Goal: Find specific page/section: Find specific page/section

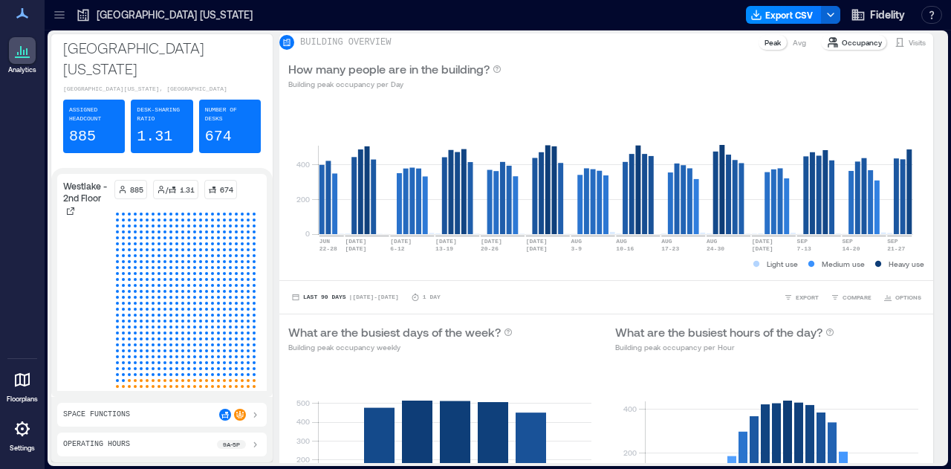
click at [54, 7] on icon at bounding box center [59, 14] width 15 height 15
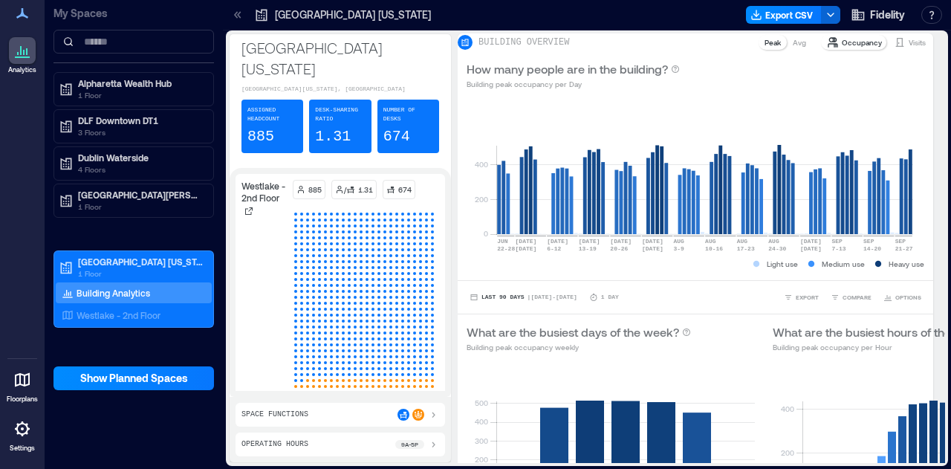
click at [234, 13] on icon at bounding box center [237, 14] width 15 height 15
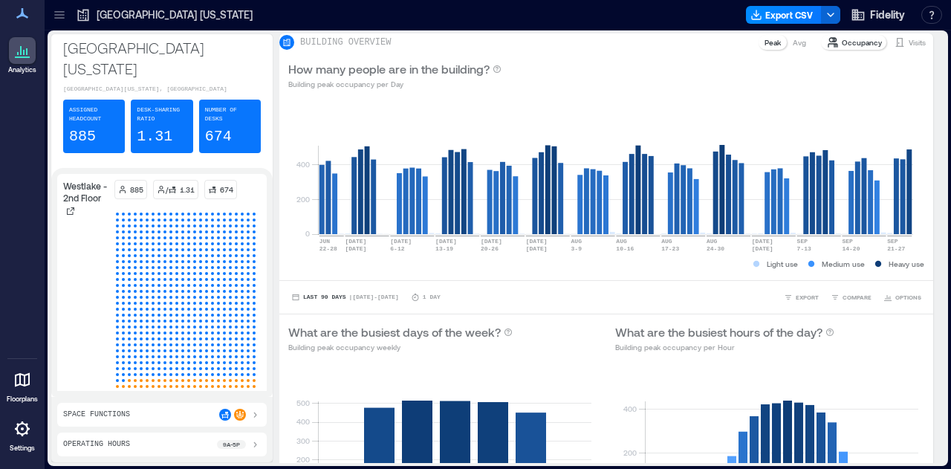
click at [56, 11] on icon at bounding box center [59, 11] width 10 height 1
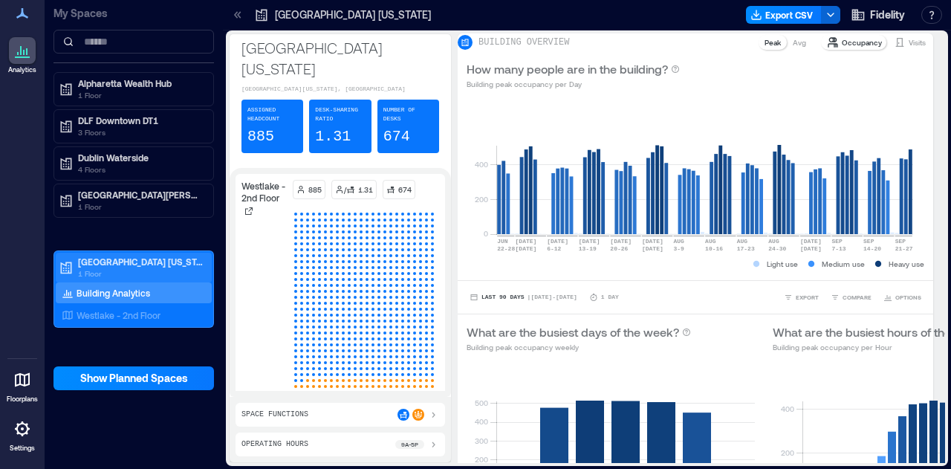
click at [92, 260] on p "[GEOGRAPHIC_DATA] [US_STATE]" at bounding box center [140, 262] width 125 height 12
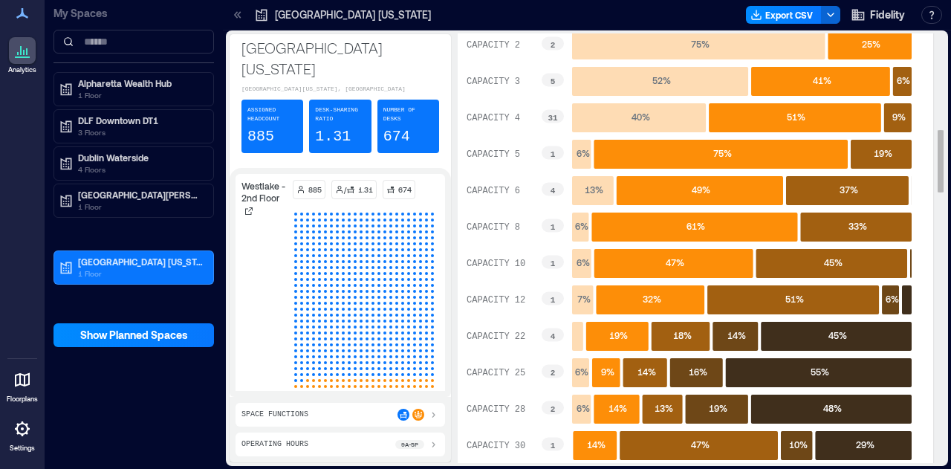
scroll to position [656, 0]
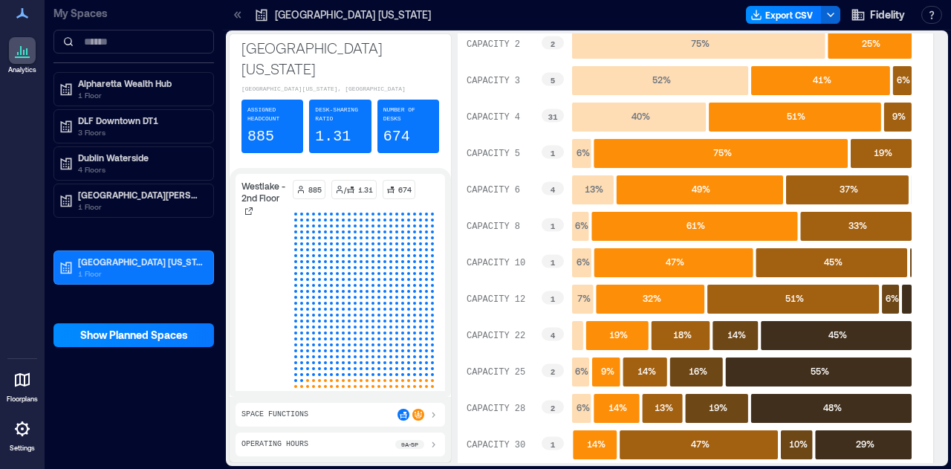
click at [236, 13] on icon at bounding box center [236, 14] width 4 height 7
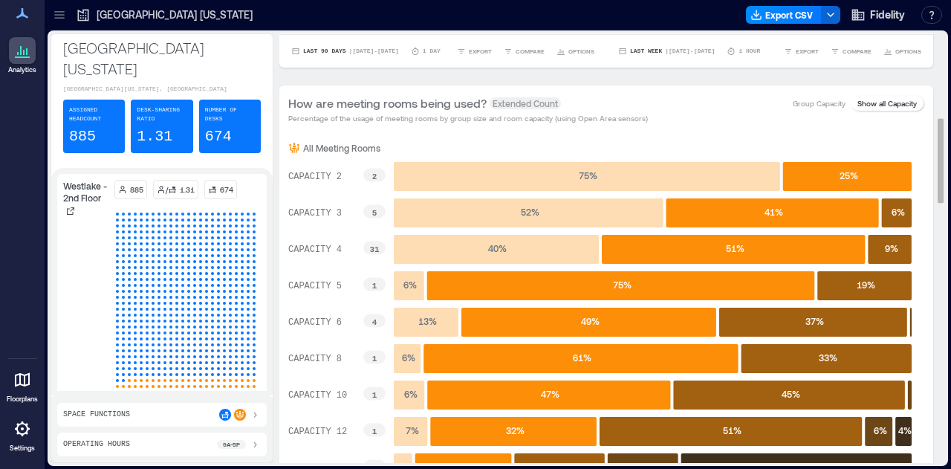
scroll to position [0, 0]
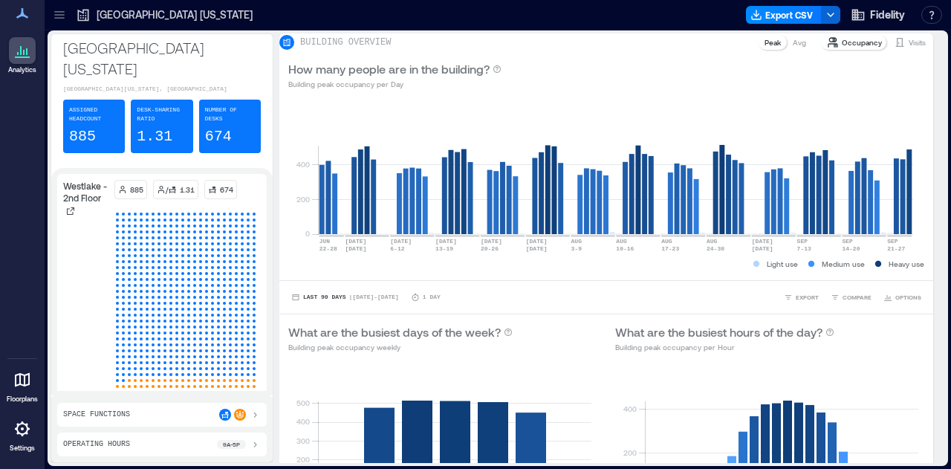
click at [60, 16] on icon at bounding box center [59, 14] width 15 height 15
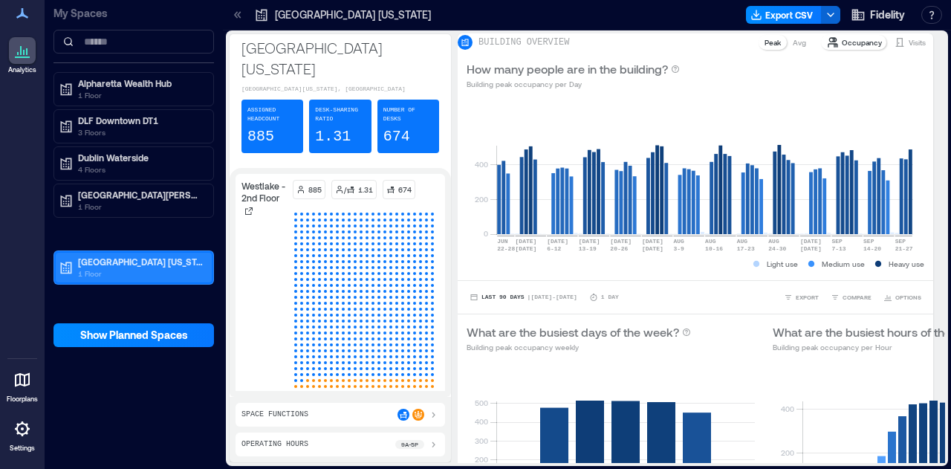
click at [126, 271] on p "1 Floor" at bounding box center [140, 273] width 125 height 12
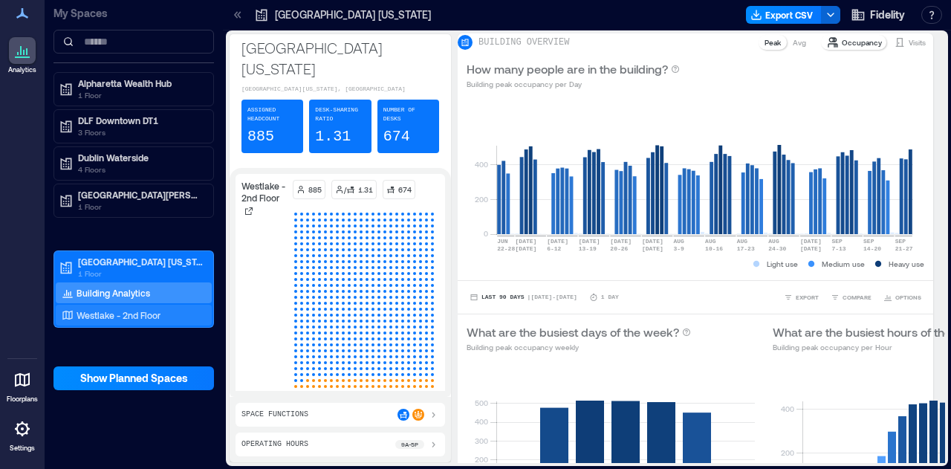
click at [101, 319] on div "Westlake - 2nd Floor" at bounding box center [131, 315] width 144 height 15
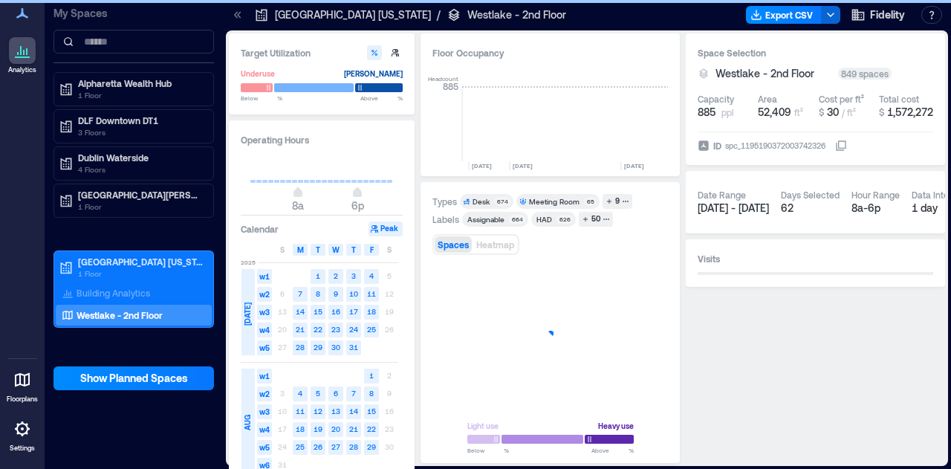
scroll to position [0, 2588]
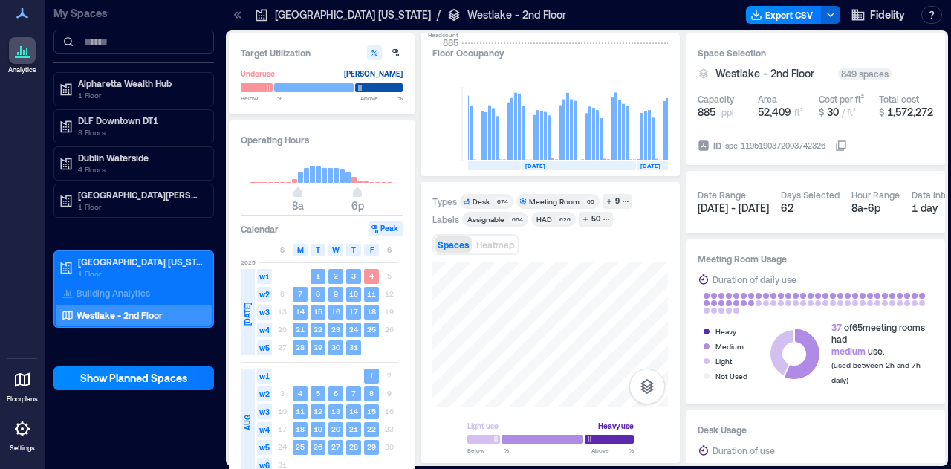
click at [235, 13] on icon at bounding box center [236, 14] width 4 height 7
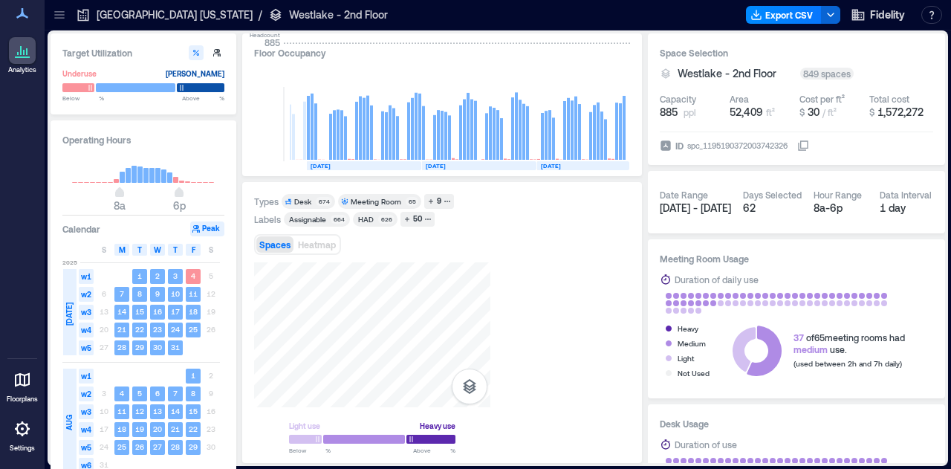
scroll to position [0, 2509]
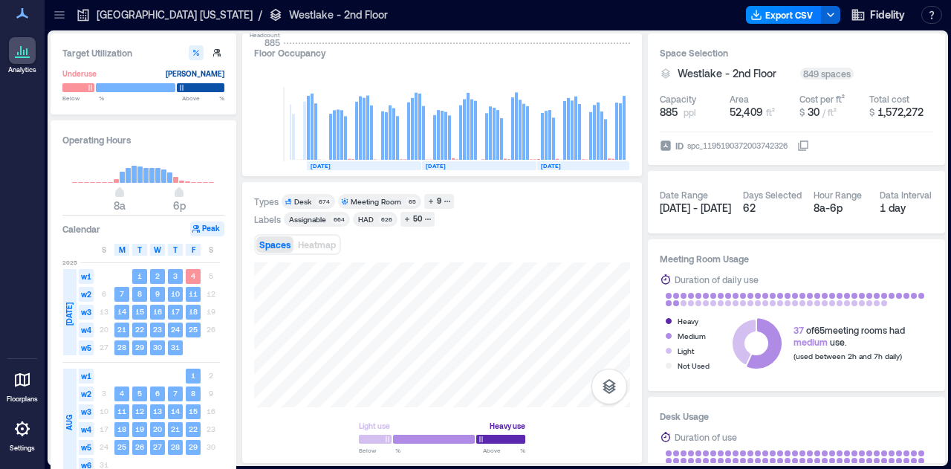
click at [364, 201] on div "Meeting Room" at bounding box center [376, 201] width 51 height 10
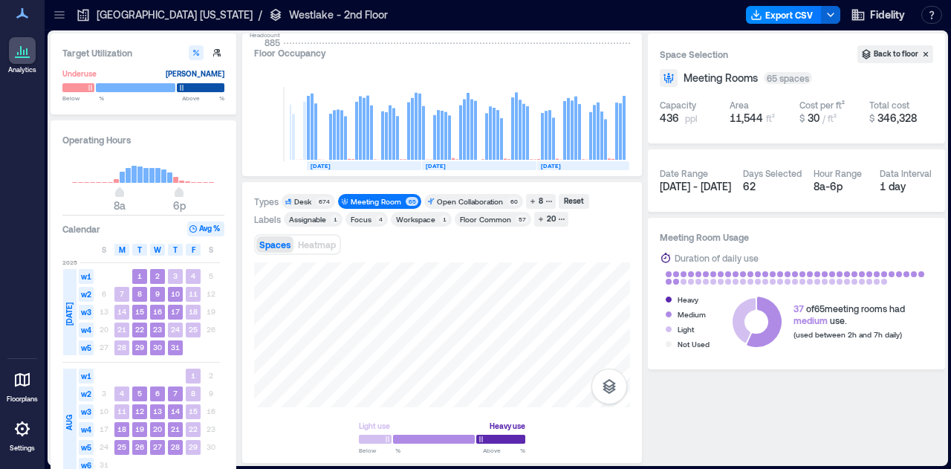
click at [364, 201] on div "Meeting Room" at bounding box center [376, 201] width 51 height 10
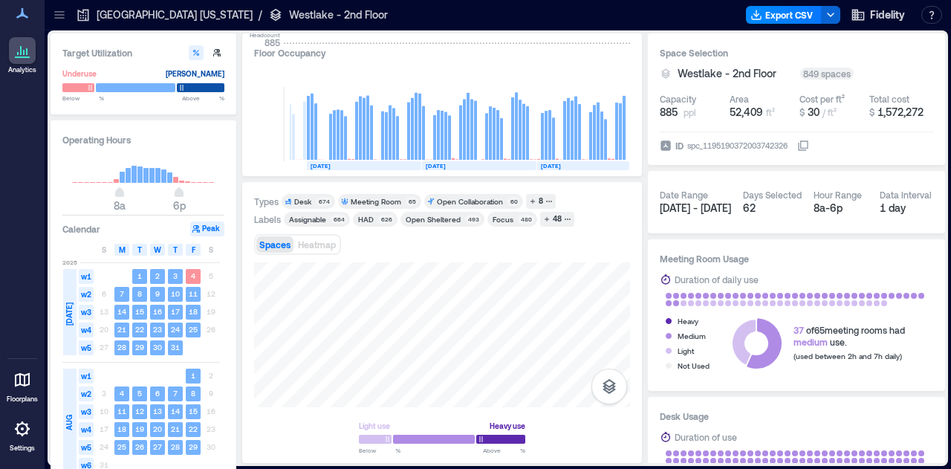
click at [441, 198] on div "Open Collaboration" at bounding box center [470, 201] width 66 height 10
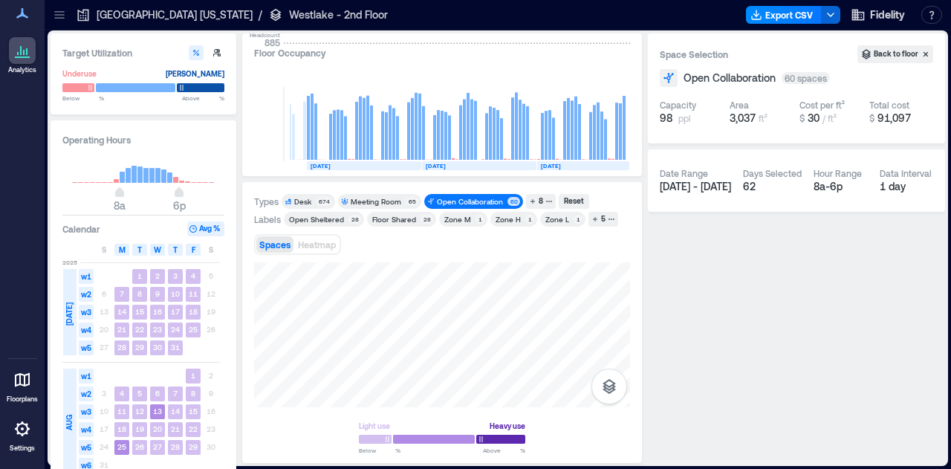
click at [465, 201] on div "Open Collaboration" at bounding box center [470, 201] width 66 height 10
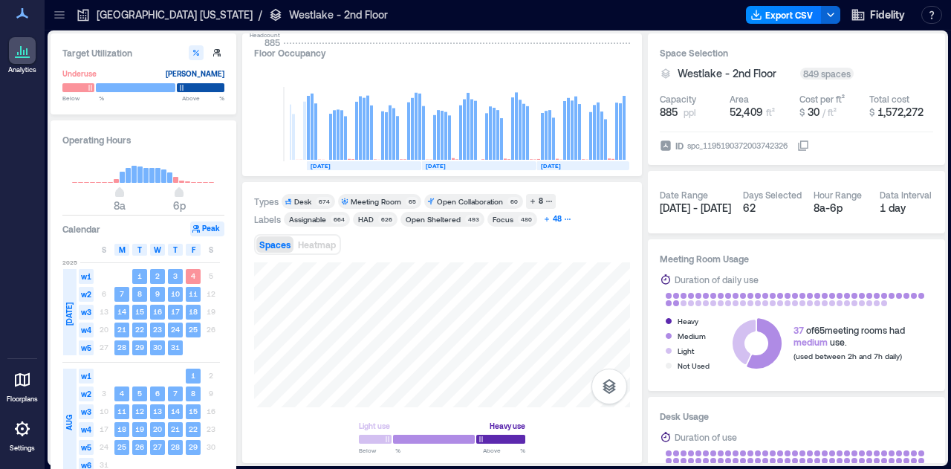
click at [545, 219] on icon "button" at bounding box center [547, 219] width 4 height 4
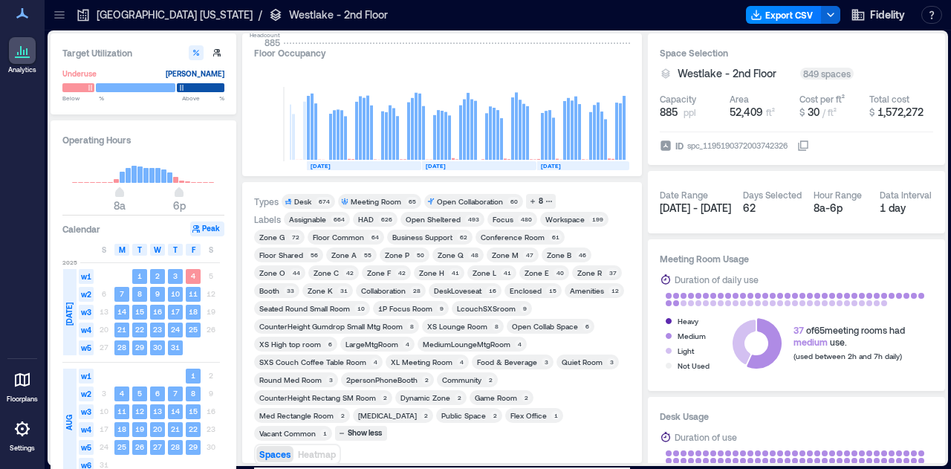
click at [519, 266] on div "Zone E 40" at bounding box center [544, 272] width 50 height 15
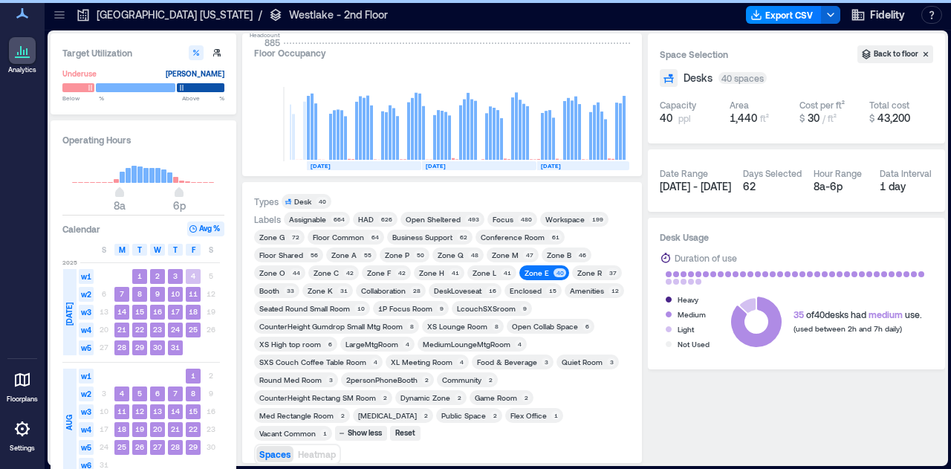
click at [637, 433] on div "Types Desk 40 Labels Assignable 664 HAD 626 Open Sheltered 493 Focus 480 Worksp…" at bounding box center [442, 322] width 400 height 281
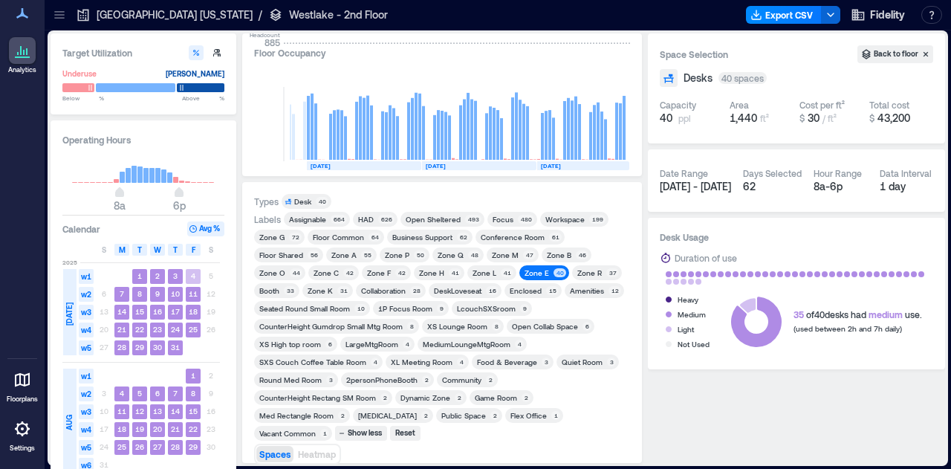
drag, startPoint x: 731, startPoint y: 414, endPoint x: 702, endPoint y: 434, distance: 35.2
click at [702, 434] on div "Space Selection Back to floor Desks 40 spaces Capacity 40 ppl Area 1,440 ft² Co…" at bounding box center [796, 247] width 297 height 429
click at [311, 204] on div "Desk" at bounding box center [303, 201] width 19 height 10
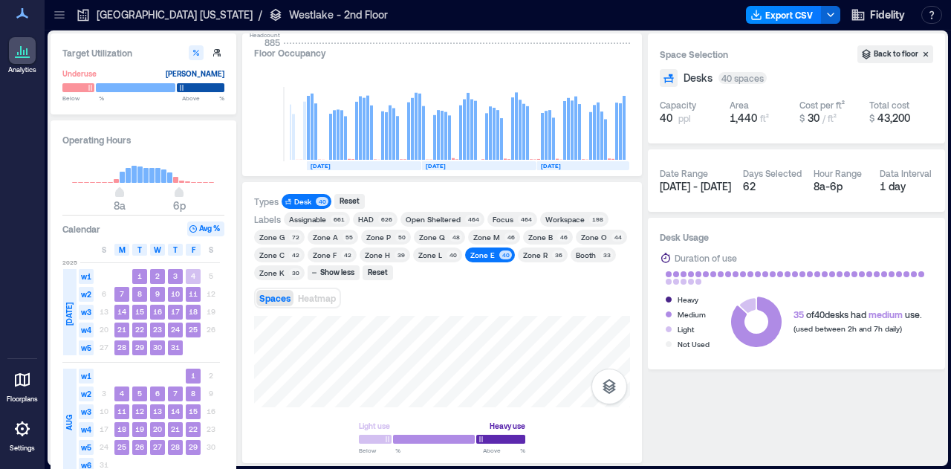
click at [311, 204] on div "Desk" at bounding box center [303, 201] width 19 height 10
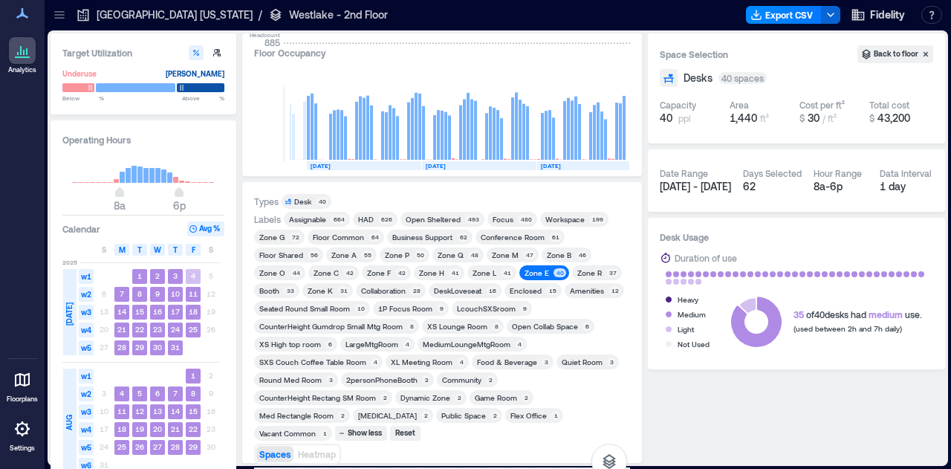
click at [55, 13] on icon at bounding box center [59, 14] width 15 height 15
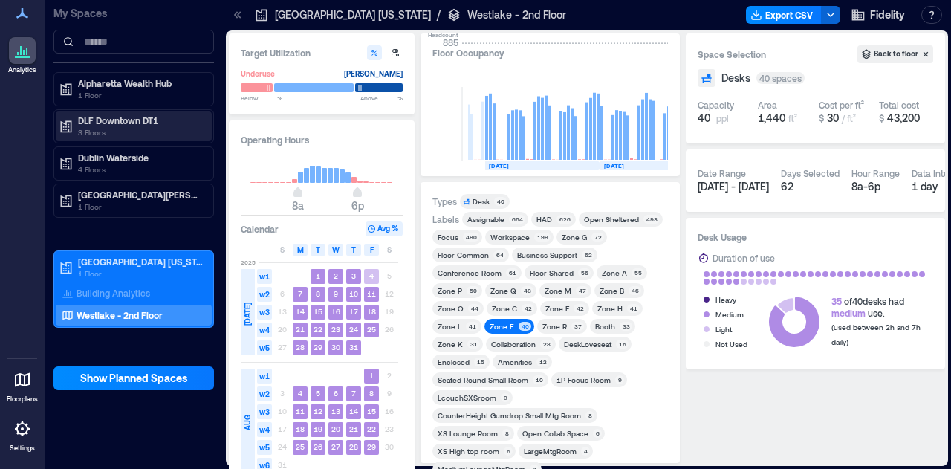
click at [101, 120] on p "DLF Downtown DT1" at bounding box center [140, 120] width 125 height 12
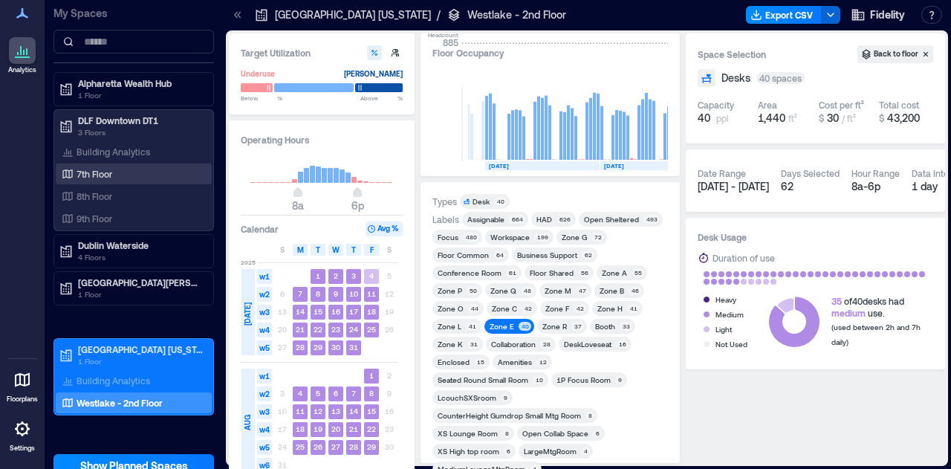
click at [119, 173] on div "7th Floor" at bounding box center [131, 173] width 144 height 15
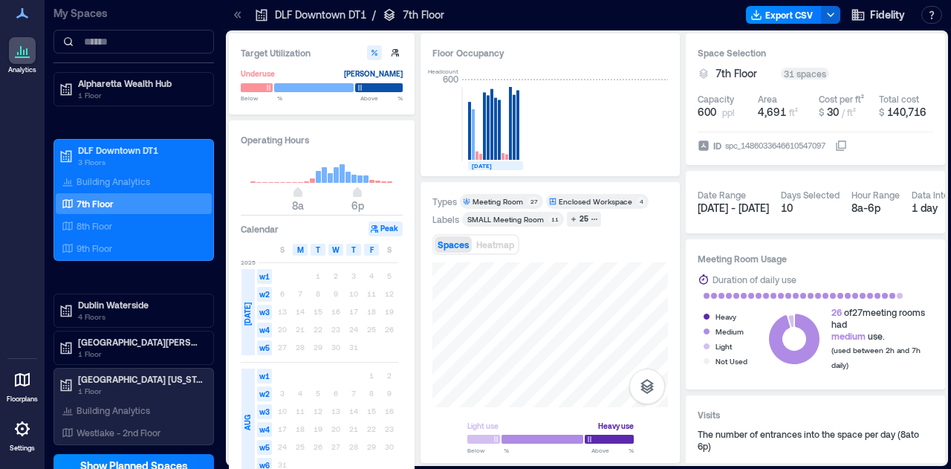
click at [350, 325] on div "Target Utilization Underuse [PERSON_NAME] Below ** % Above ** % Operating Hours…" at bounding box center [587, 247] width 716 height 429
click at [586, 408] on div "Light use Heavy use Below ** % Above ** %" at bounding box center [550, 356] width 236 height 189
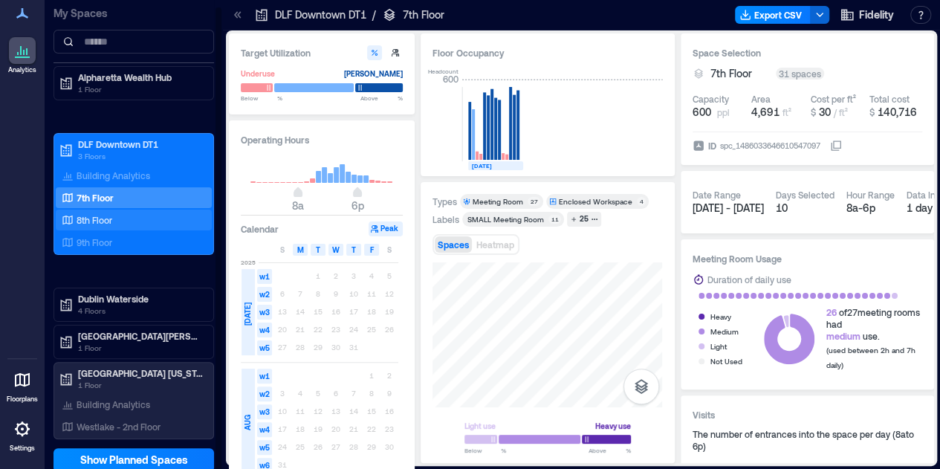
click at [74, 216] on div "8th Floor" at bounding box center [131, 220] width 144 height 15
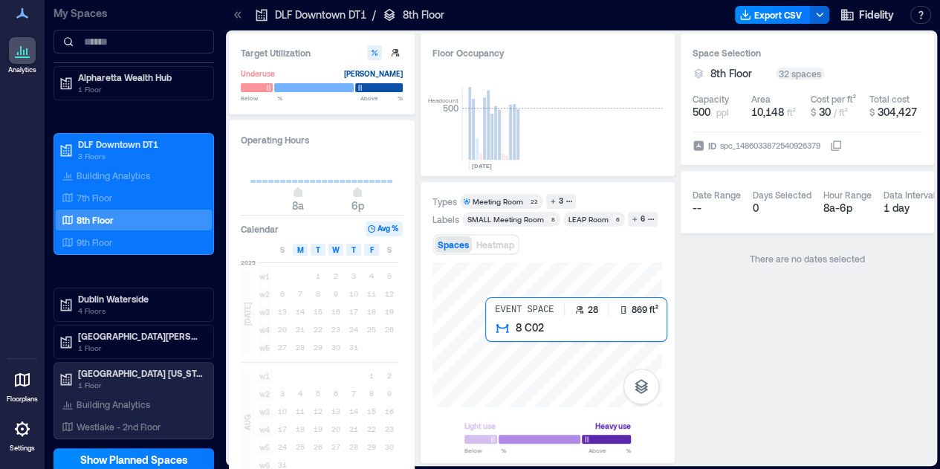
click at [491, 334] on div at bounding box center [547, 334] width 230 height 145
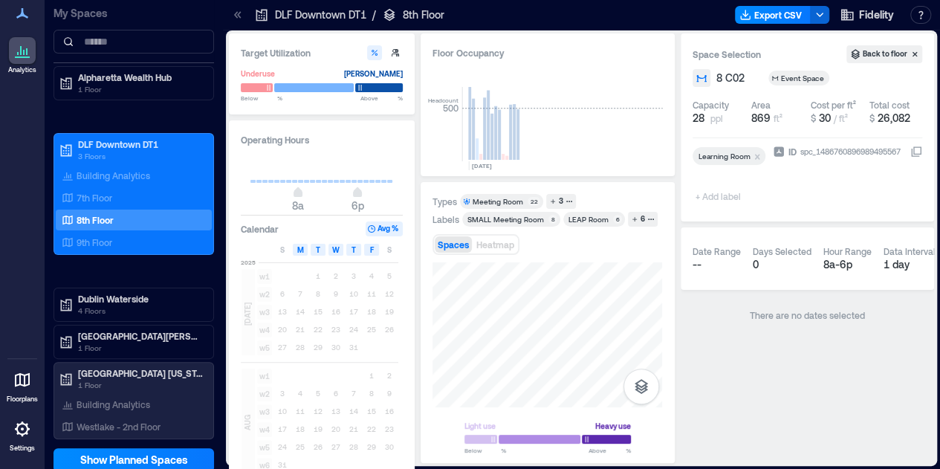
click at [426, 346] on div "Types Meeting Room 22 3 Labels SMALL Meeting Room​ 8 LEAP Room 6 6 Spaces Heatm…" at bounding box center [548, 322] width 254 height 281
click at [234, 16] on icon at bounding box center [237, 14] width 15 height 15
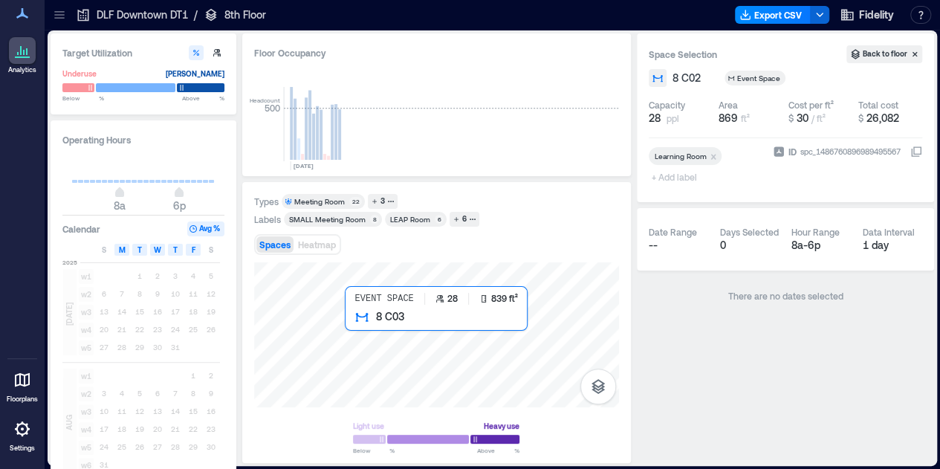
click at [354, 330] on div at bounding box center [436, 334] width 365 height 145
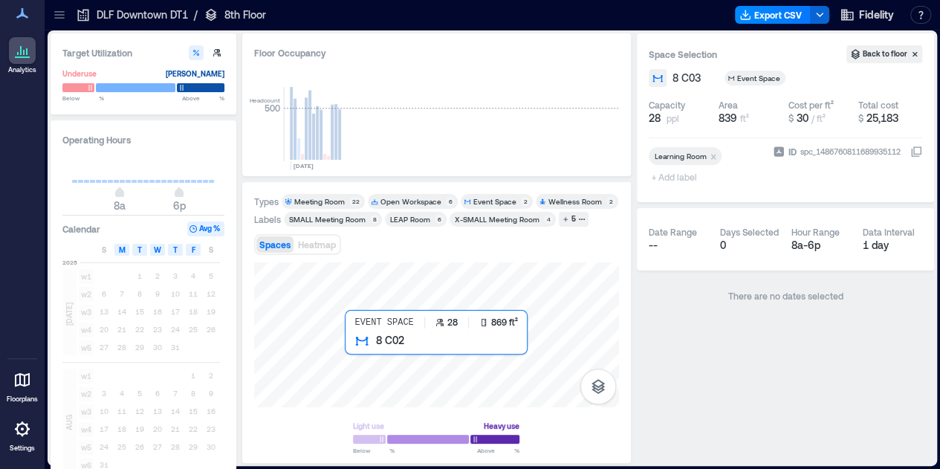
click at [360, 354] on div at bounding box center [436, 334] width 365 height 145
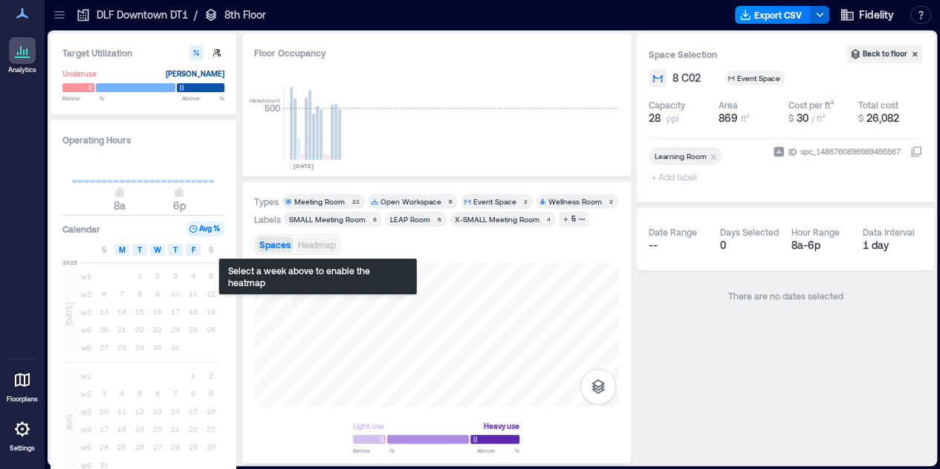
click at [315, 244] on span "Heatmap" at bounding box center [317, 244] width 38 height 10
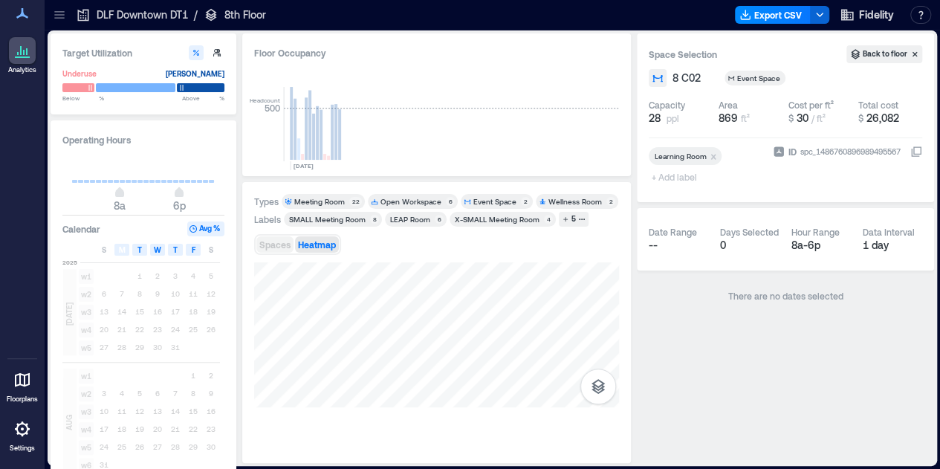
click at [270, 237] on button "Spaces" at bounding box center [274, 244] width 37 height 16
